Goal: Information Seeking & Learning: Learn about a topic

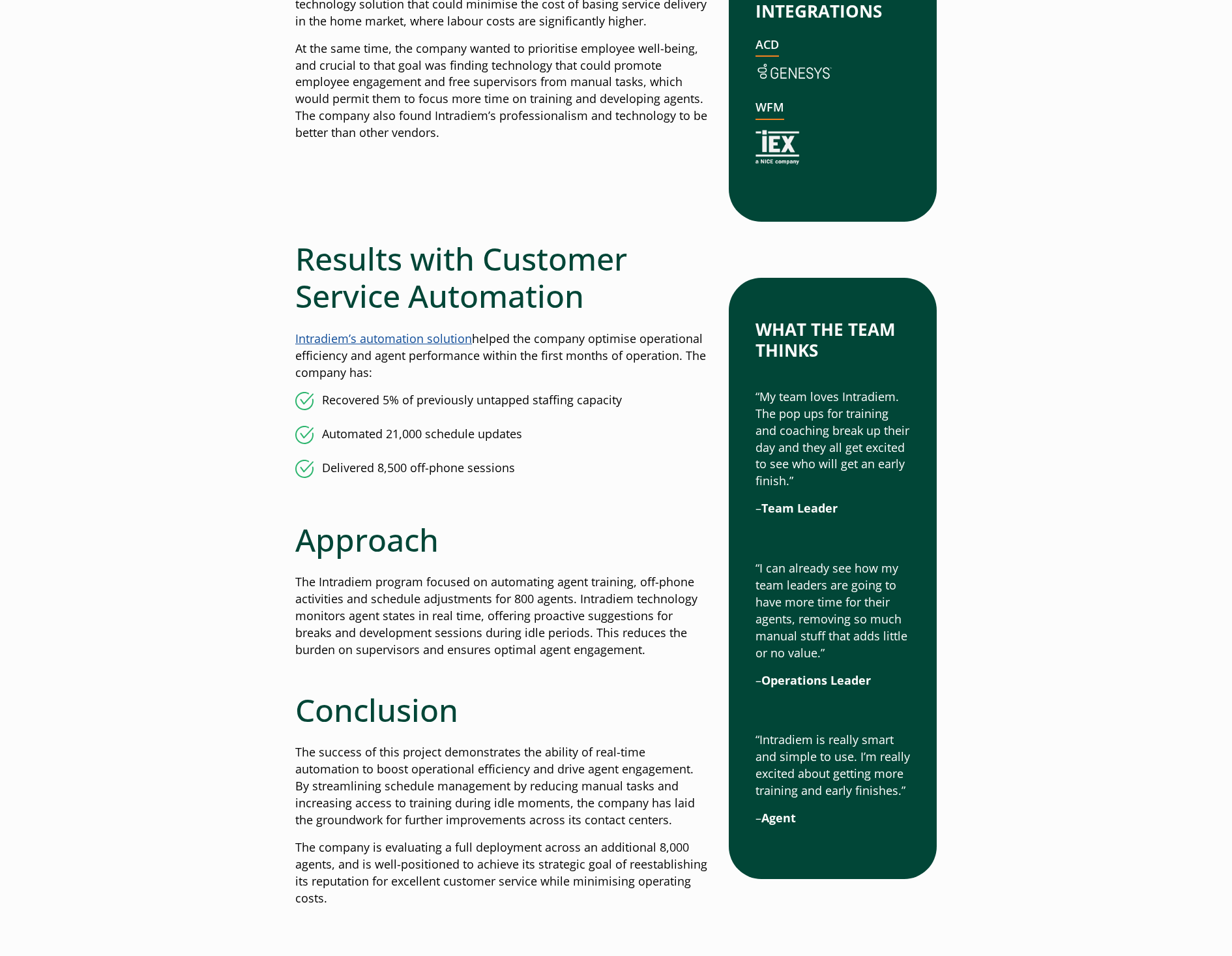
scroll to position [913, 0]
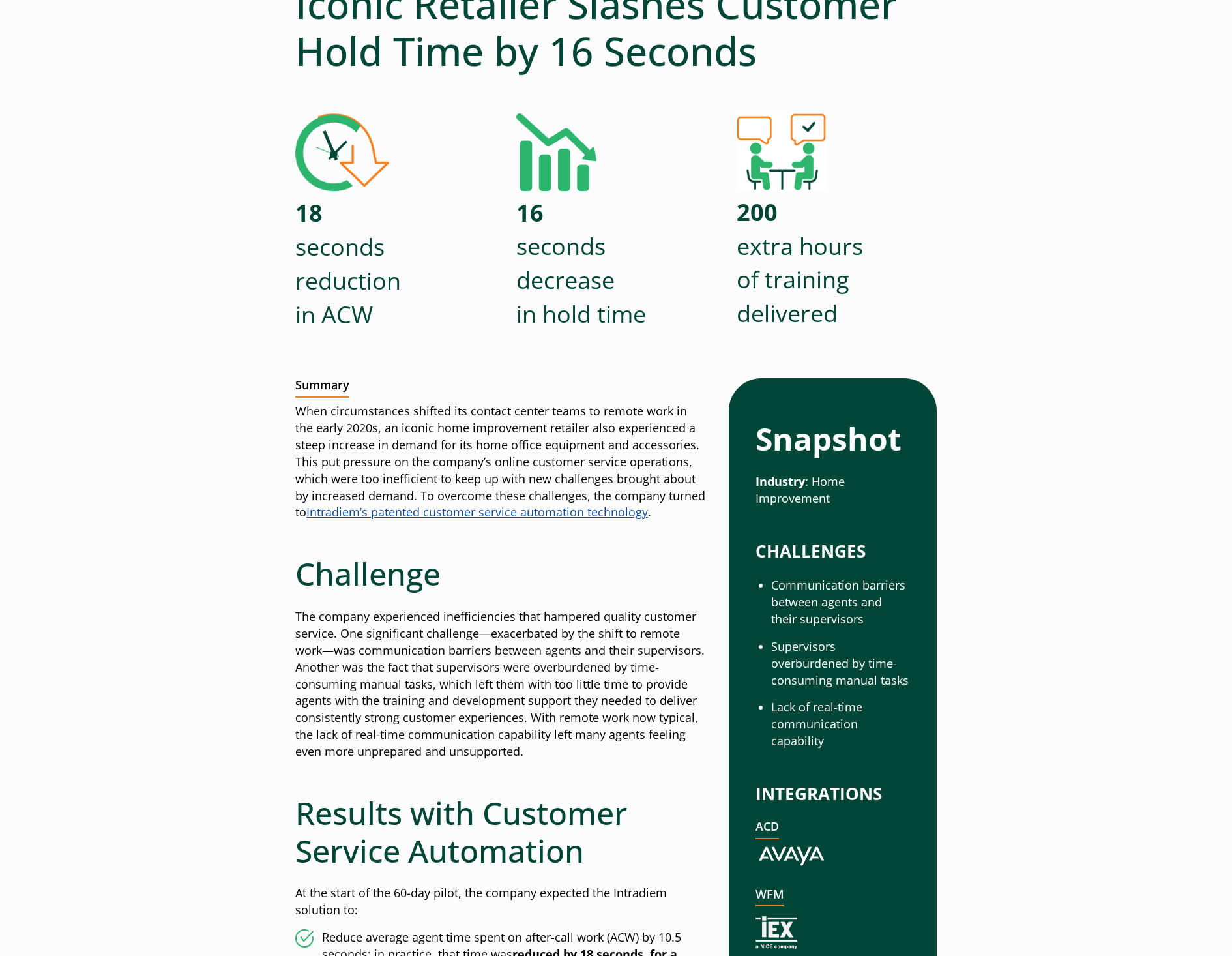
scroll to position [195, 0]
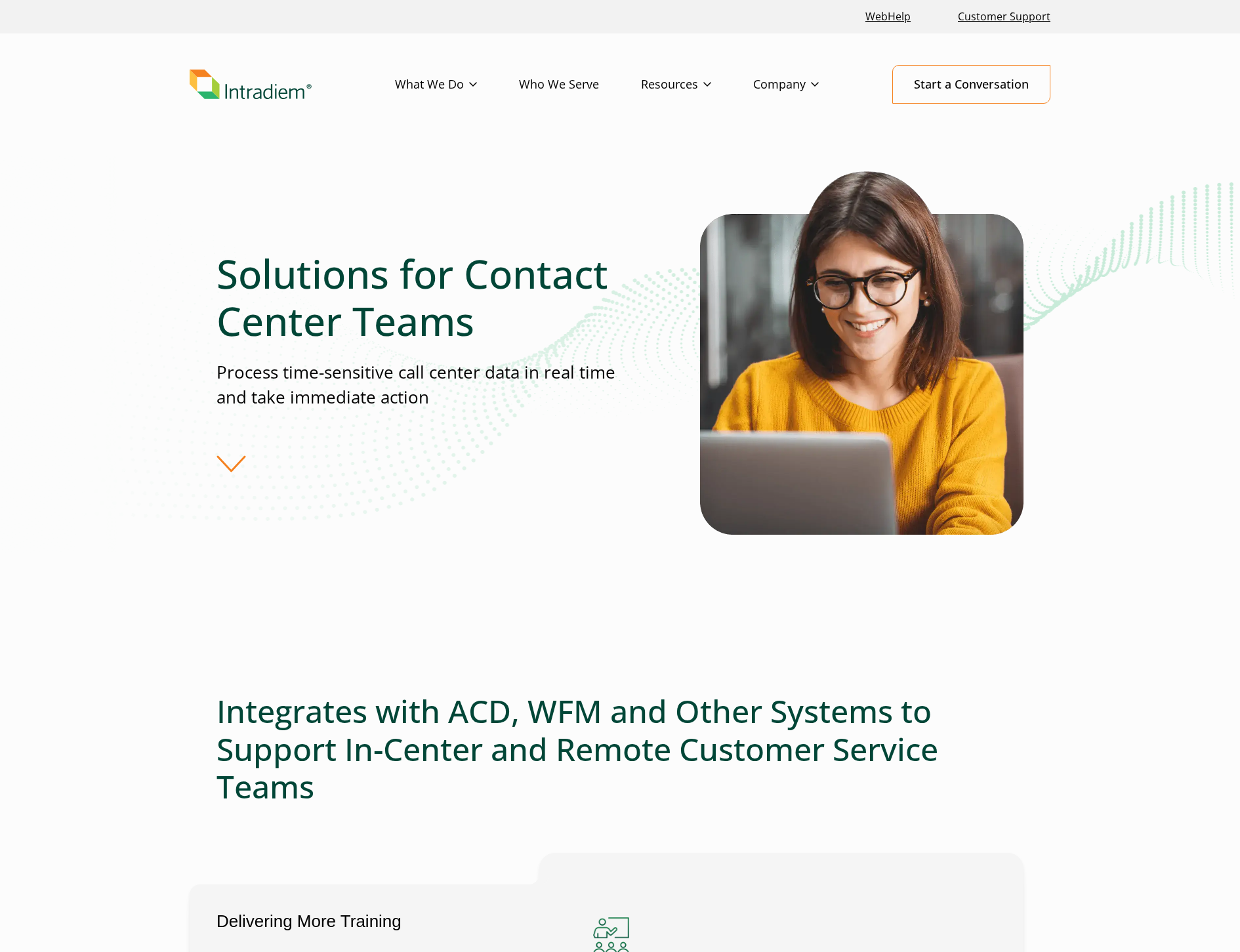
click at [231, 465] on div "Solutions for Contact Center Teams Process time-sensitive call center data in r…" at bounding box center [458, 361] width 483 height 222
click at [229, 464] on div "Solutions for Contact Center Teams Process time-sensitive call center data in r…" at bounding box center [458, 361] width 483 height 222
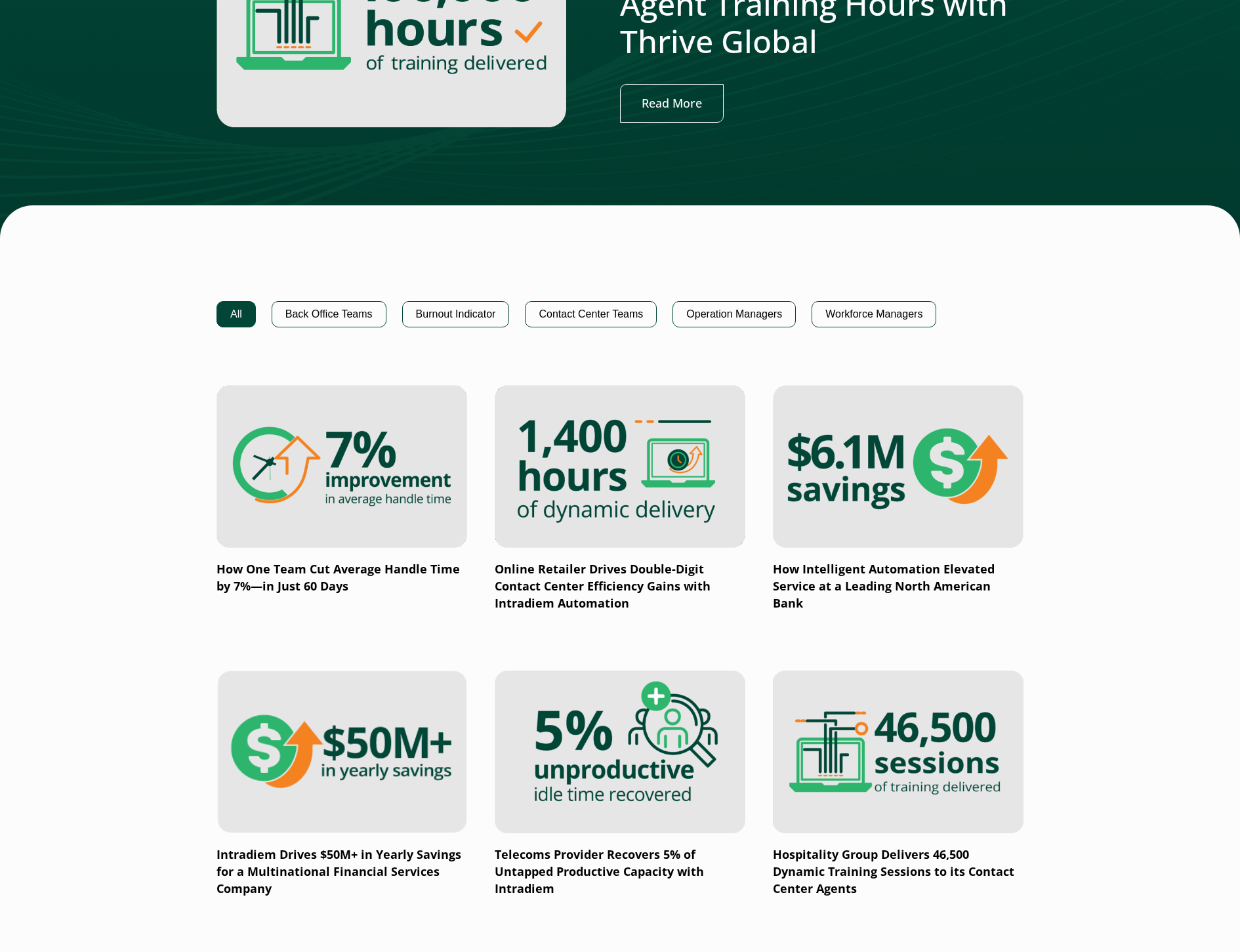
scroll to position [656, 0]
